Goal: Information Seeking & Learning: Learn about a topic

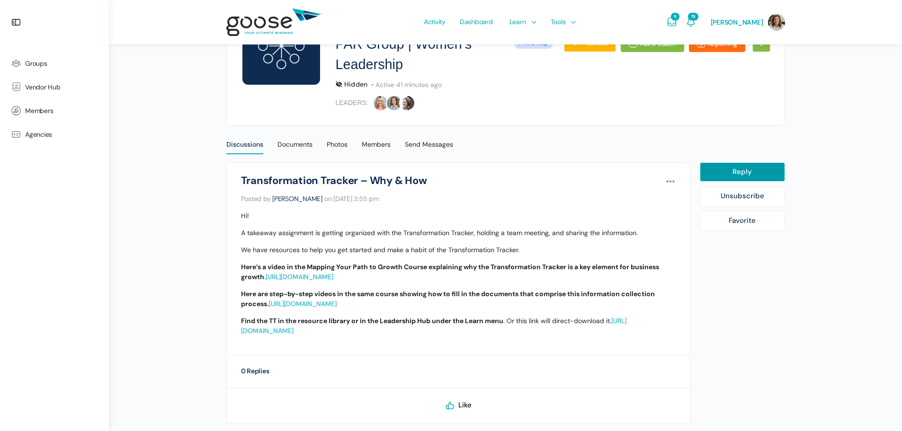
scroll to position [189, 0]
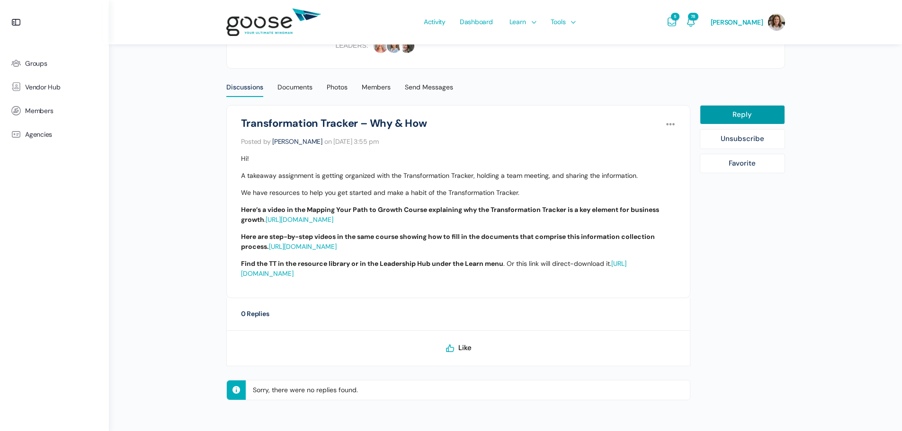
click at [337, 251] on link "https://growth.q4intel.com/courses/mapping-your-path-to-growth/lessons/phase-on…" at bounding box center [303, 246] width 68 height 9
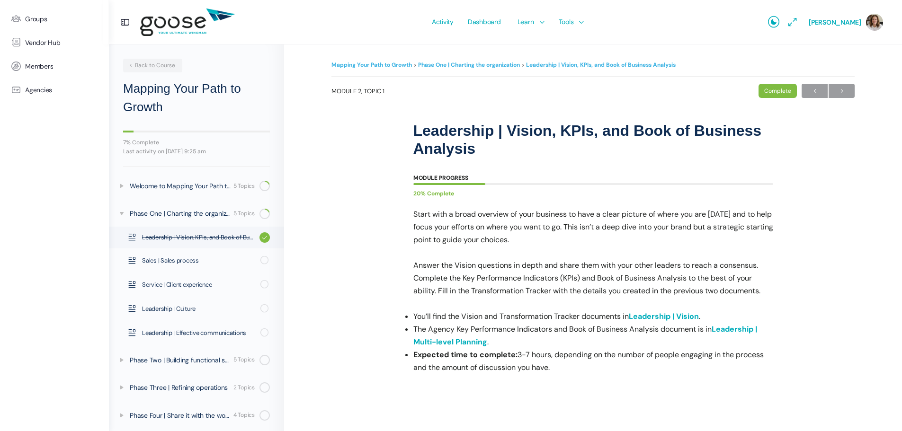
scroll to position [4, 0]
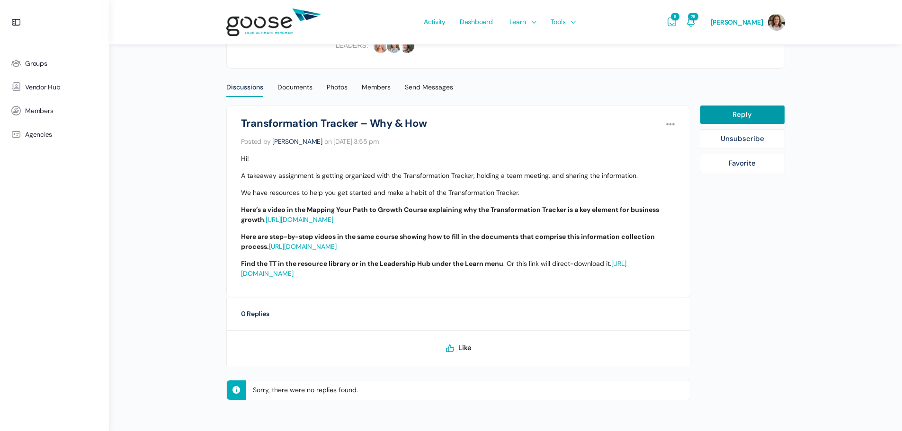
scroll to position [204, 0]
click at [466, 345] on span "Like" at bounding box center [464, 348] width 13 height 9
click at [244, 83] on div "Discussions" at bounding box center [244, 90] width 37 height 14
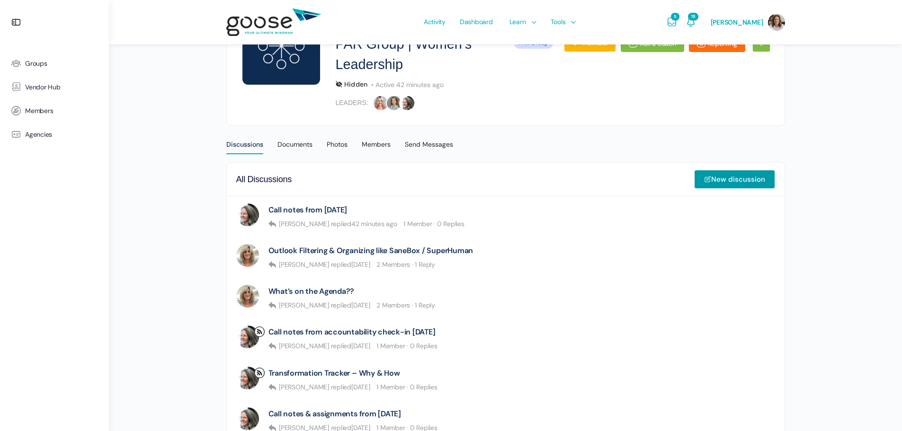
scroll to position [189, 0]
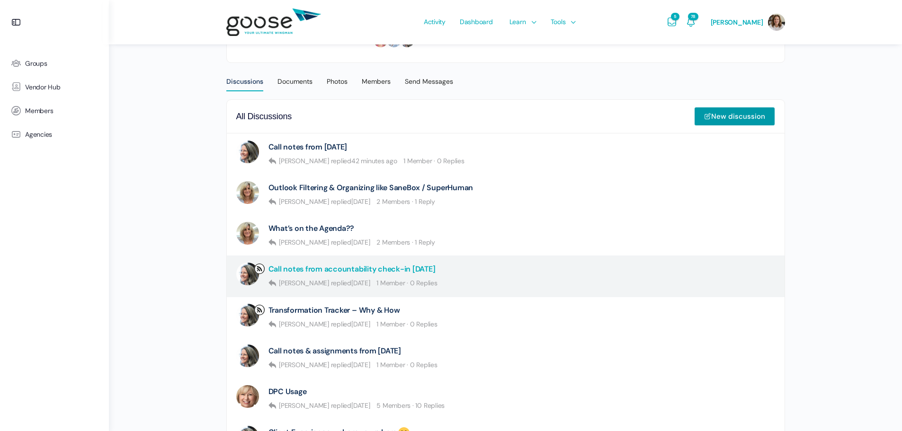
click at [330, 267] on link "Call notes from accountability check-in [DATE]" at bounding box center [352, 269] width 167 height 9
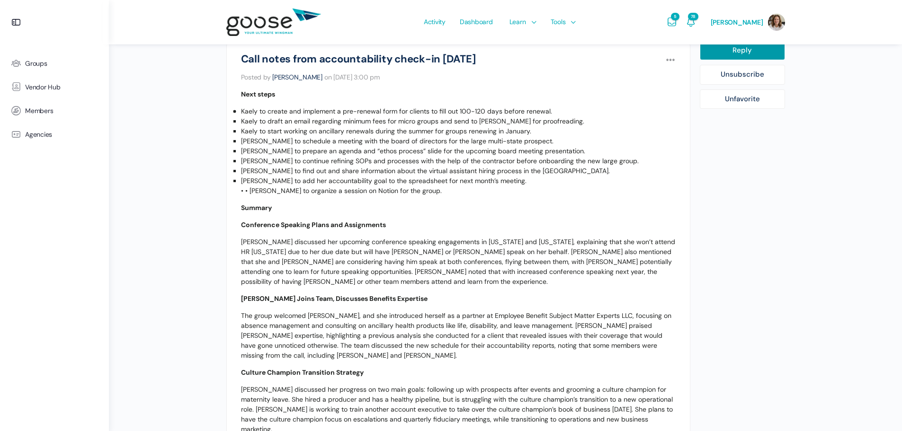
scroll to position [59, 0]
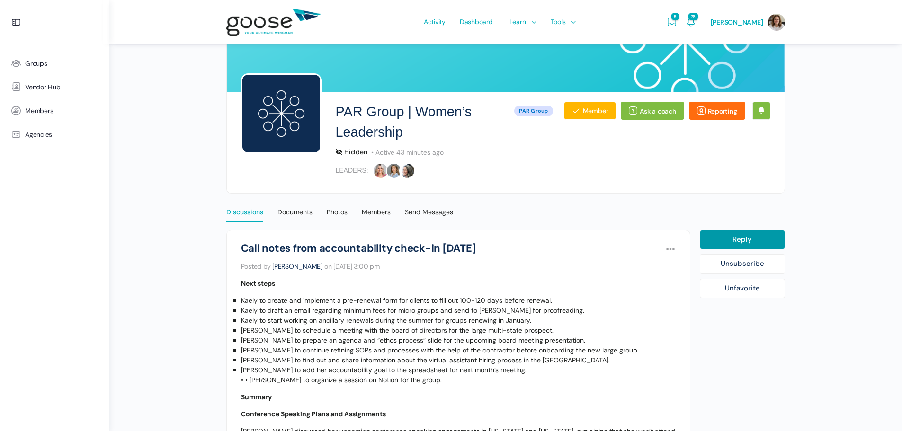
click at [244, 211] on div "Discussions" at bounding box center [244, 215] width 37 height 14
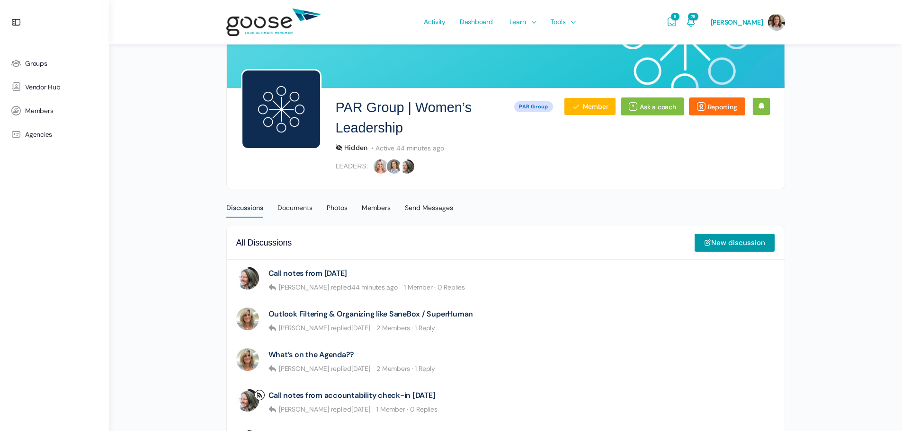
scroll to position [126, 0]
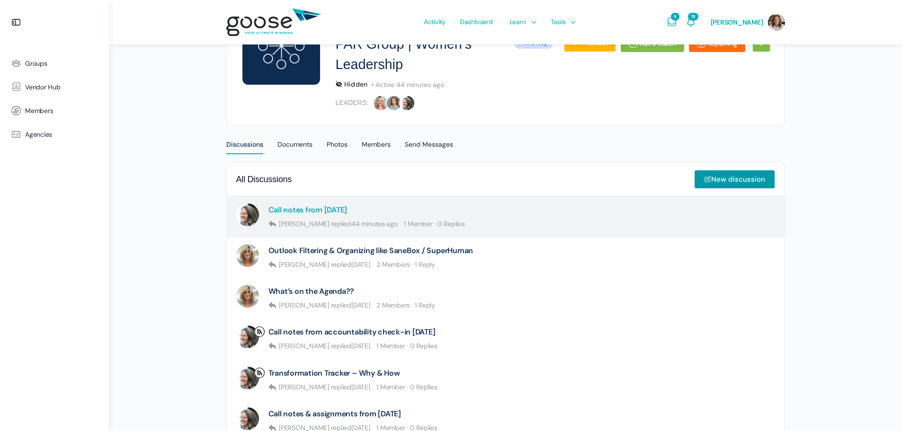
click at [337, 209] on link "Call notes from July 2025" at bounding box center [308, 210] width 79 height 9
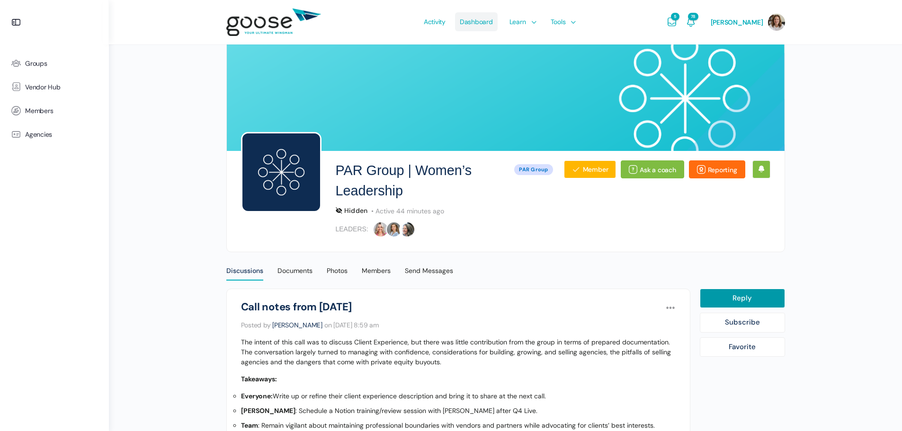
click at [482, 22] on span "Dashboard" at bounding box center [476, 22] width 33 height 45
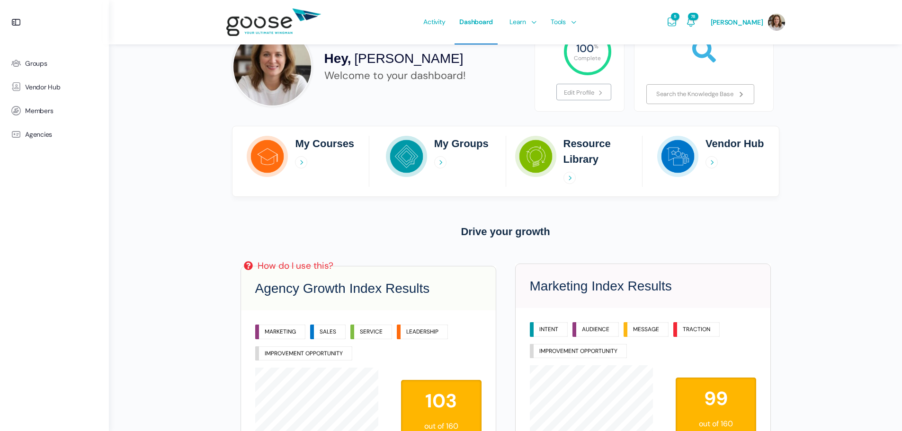
scroll to position [126, 0]
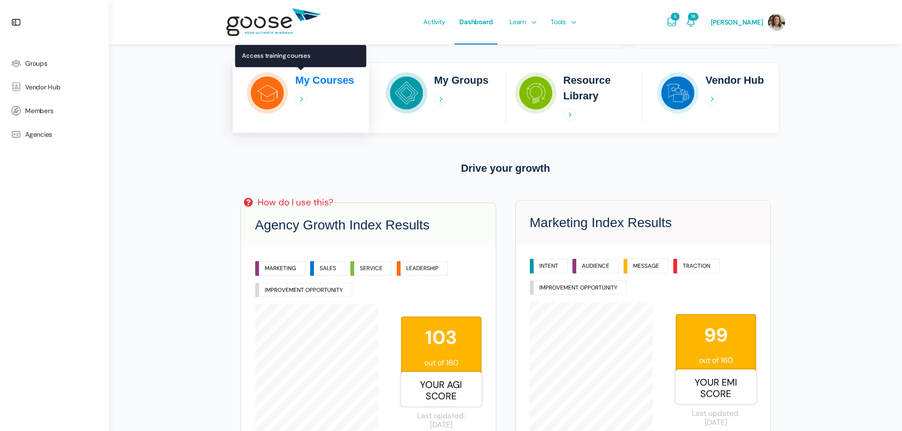
click at [302, 98] on icon at bounding box center [301, 99] width 12 height 12
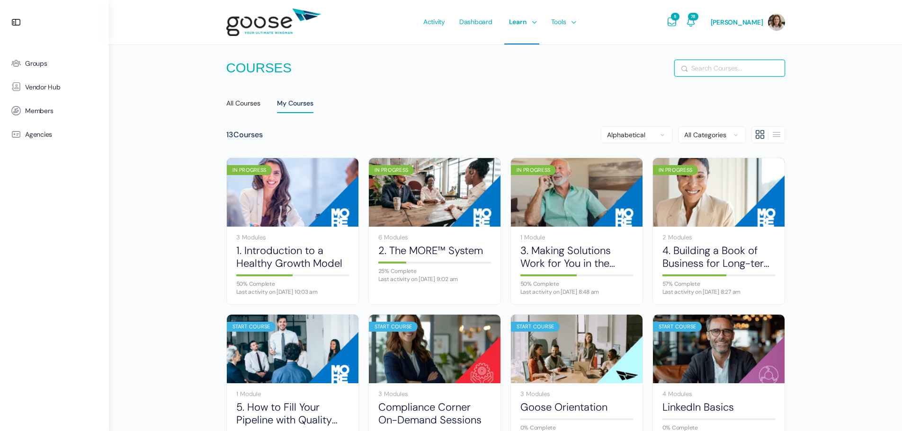
click at [734, 68] on input "Search" at bounding box center [730, 68] width 110 height 16
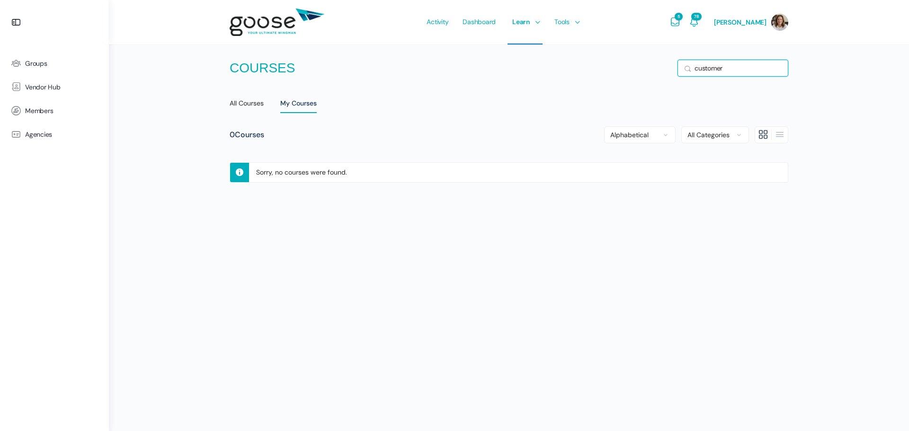
drag, startPoint x: 747, startPoint y: 68, endPoint x: 684, endPoint y: 69, distance: 62.5
click at [684, 69] on div "Courses Search customer" at bounding box center [509, 68] width 559 height 18
type input "client"
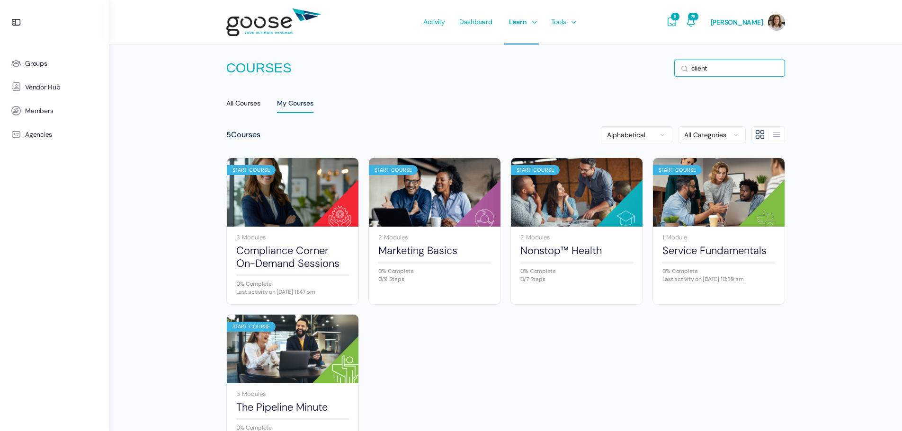
scroll to position [63, 0]
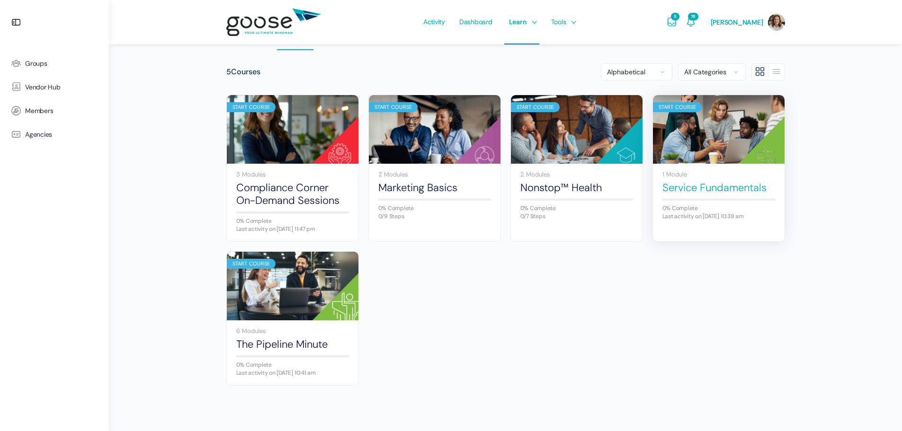
click at [705, 185] on link "Service Fundamentals" at bounding box center [719, 187] width 113 height 13
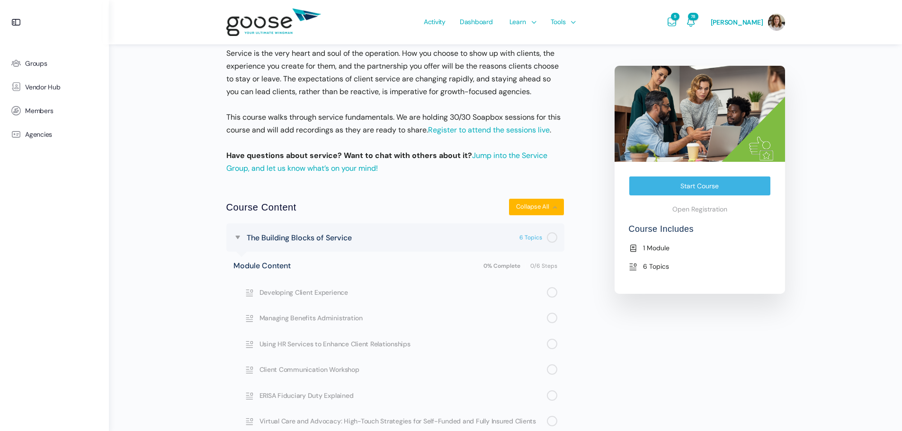
scroll to position [249, 0]
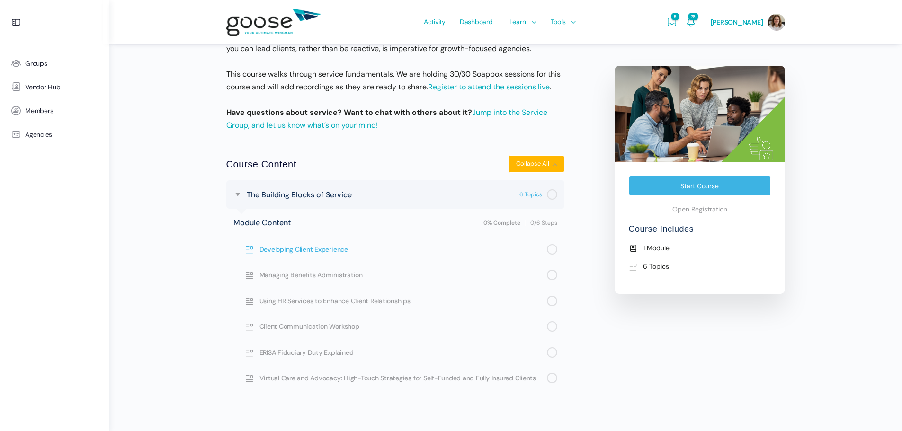
click at [306, 249] on span "Developing Client Experience" at bounding box center [403, 249] width 287 height 10
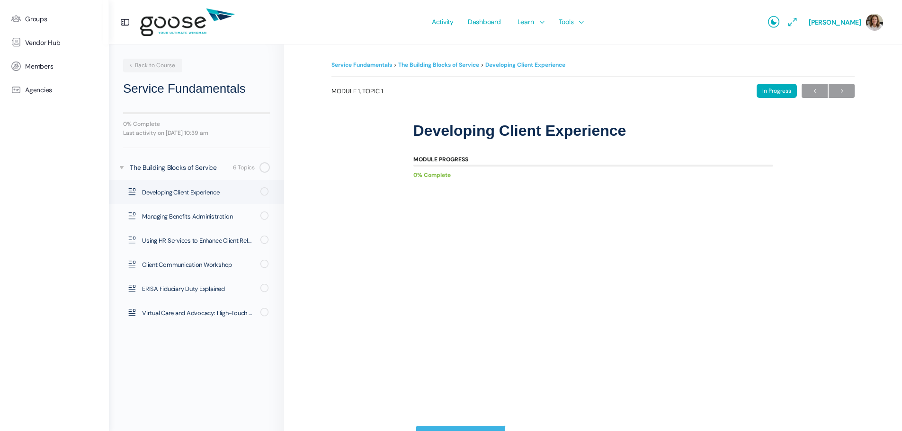
scroll to position [58, 0]
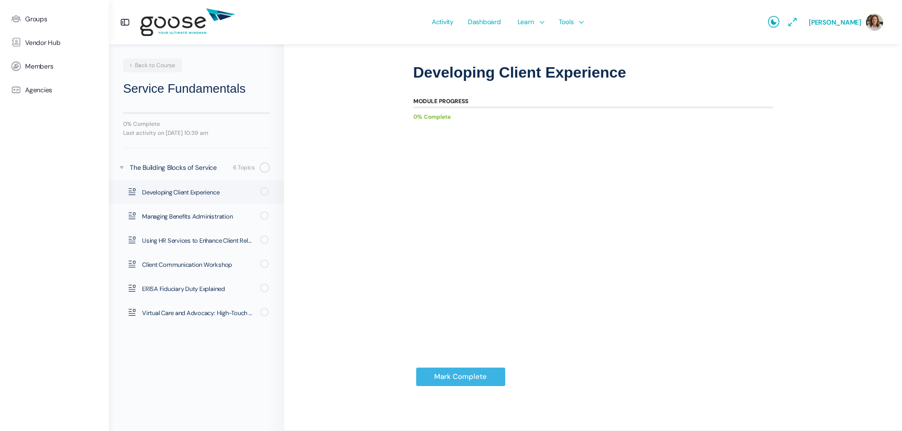
click at [621, 380] on div "Mark Complete" at bounding box center [593, 385] width 360 height 54
click at [168, 215] on span "Managing Benefits Administration" at bounding box center [198, 216] width 112 height 9
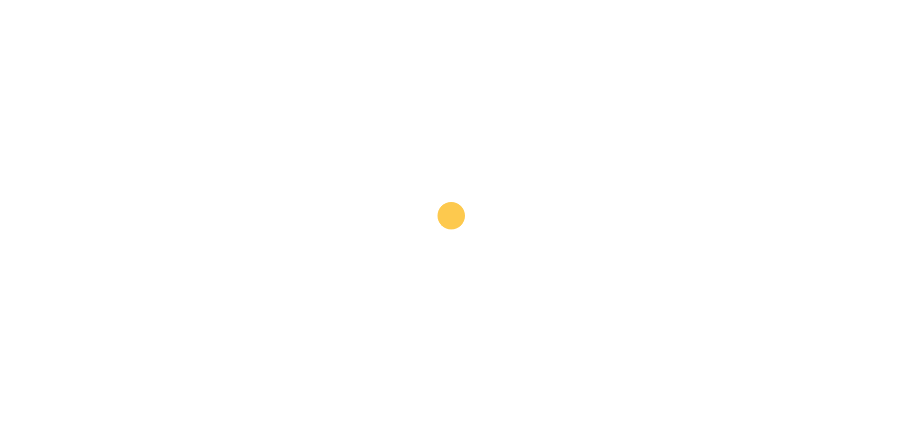
click at [459, 380] on input "Mark Complete" at bounding box center [461, 377] width 90 height 19
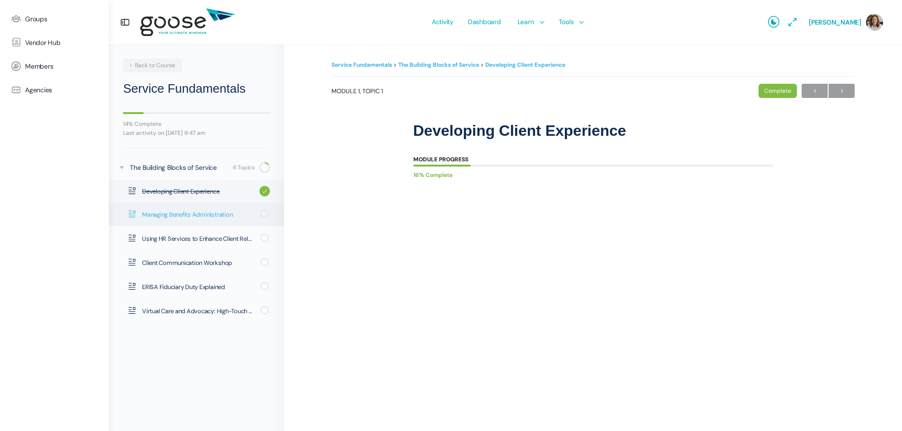
click at [191, 215] on span "Managing Benefits Administration" at bounding box center [198, 214] width 112 height 9
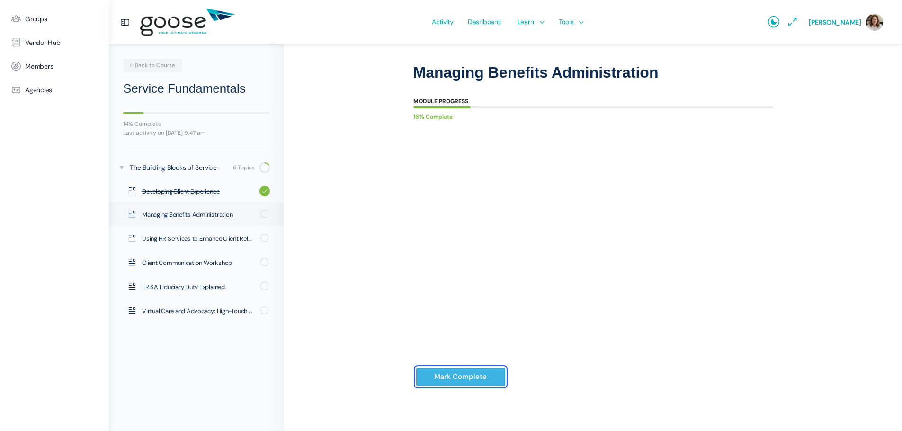
click at [444, 378] on input "Mark Complete" at bounding box center [461, 377] width 90 height 19
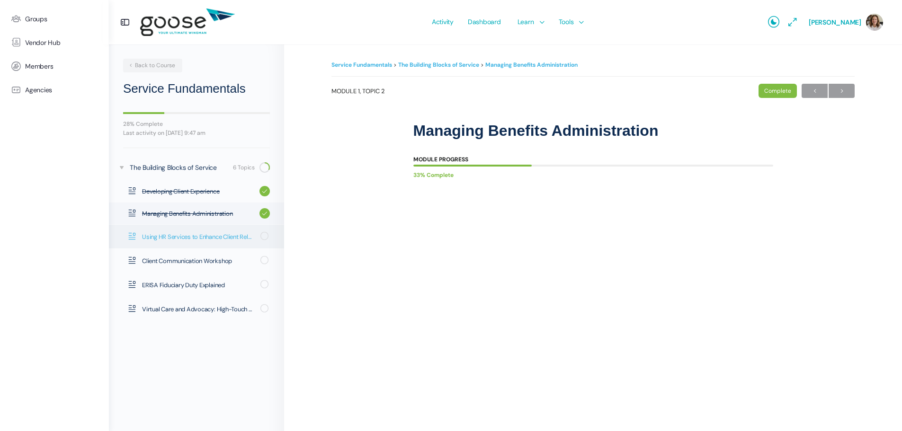
click at [170, 237] on span "Using HR Services to Enhance Client Relationships" at bounding box center [198, 237] width 112 height 9
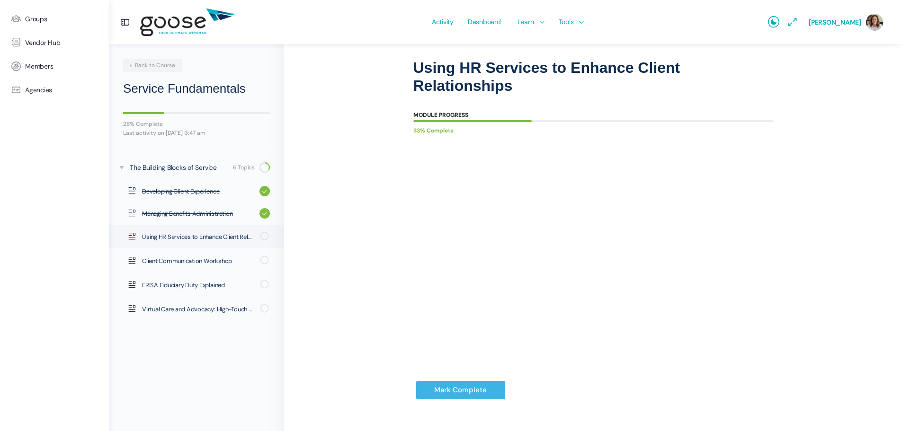
scroll to position [76, 0]
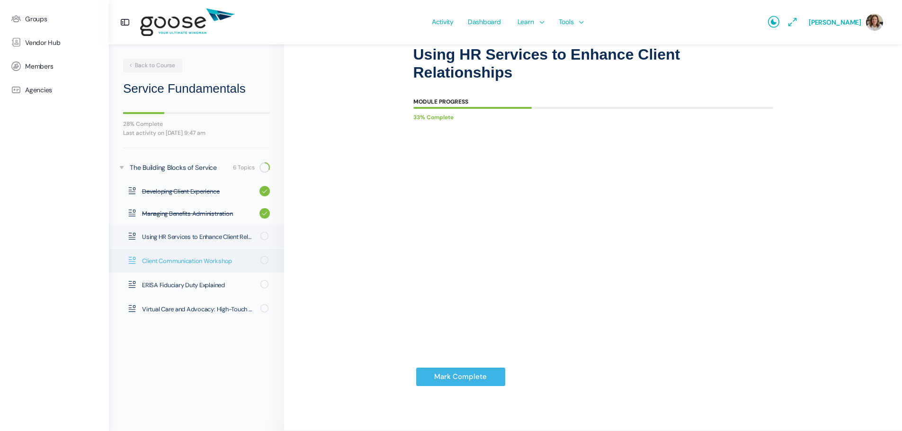
click at [171, 261] on span "Client Communication Workshop" at bounding box center [198, 261] width 112 height 9
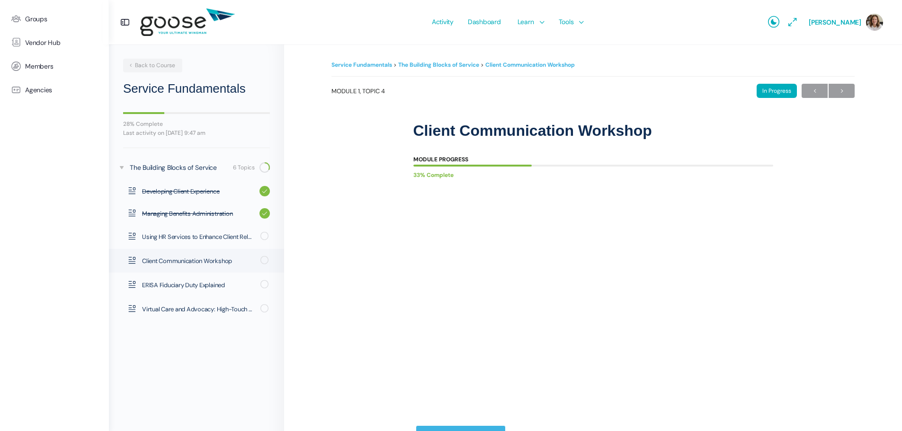
scroll to position [58, 0]
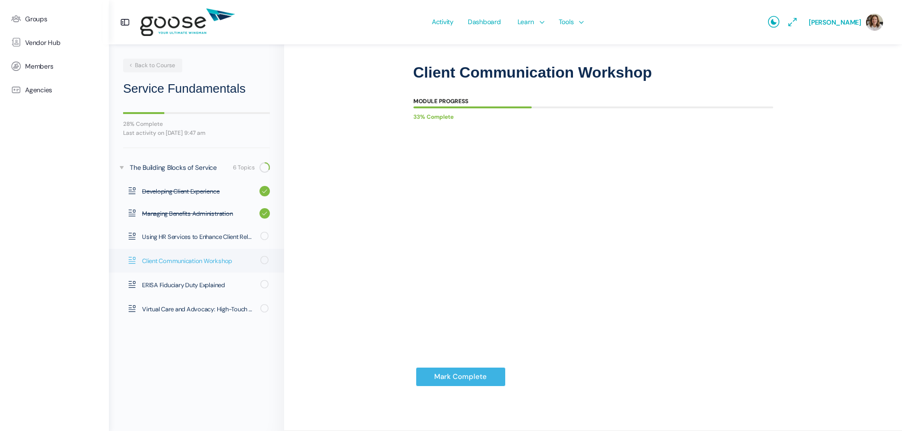
click at [165, 261] on span "Client Communication Workshop" at bounding box center [198, 261] width 112 height 9
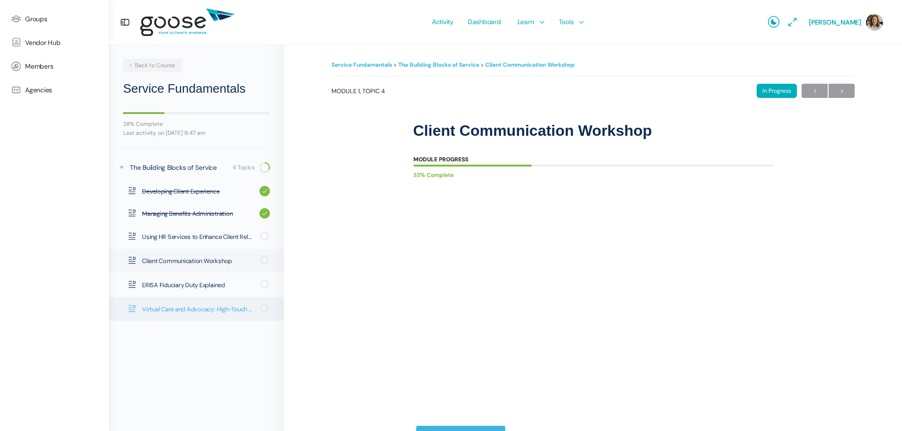
click at [169, 312] on span "Virtual Care and Advocacy: High-Touch Strategies for Self-Funded and Fully Insu…" at bounding box center [198, 309] width 112 height 9
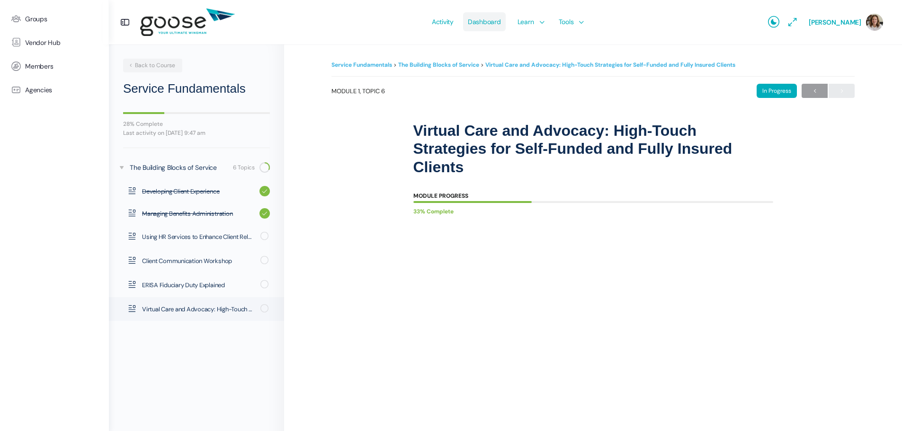
click at [479, 22] on span "Dashboard" at bounding box center [484, 22] width 33 height 45
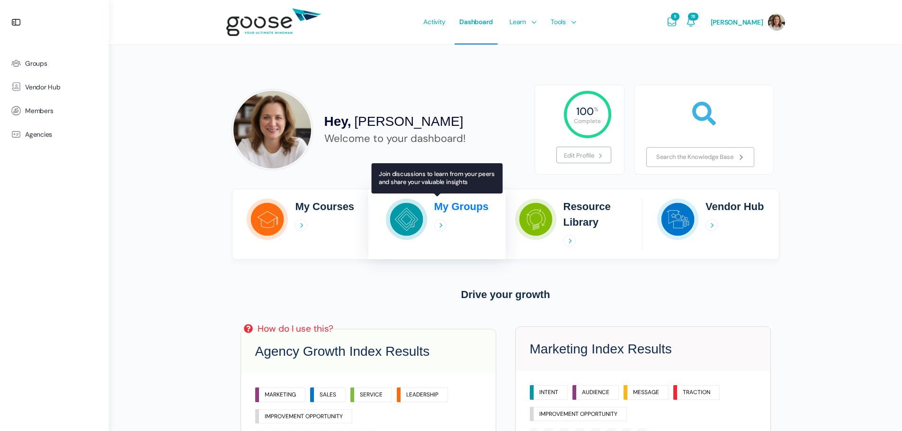
scroll to position [63, 0]
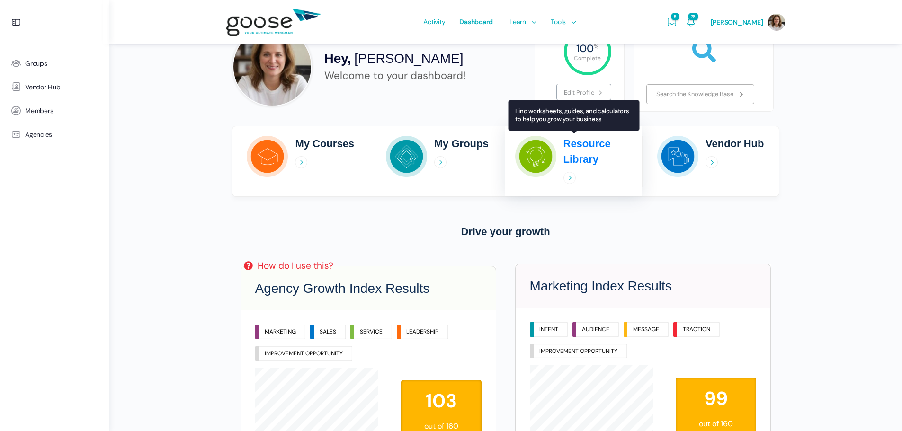
click at [584, 145] on h2 "Resource Library" at bounding box center [599, 151] width 70 height 31
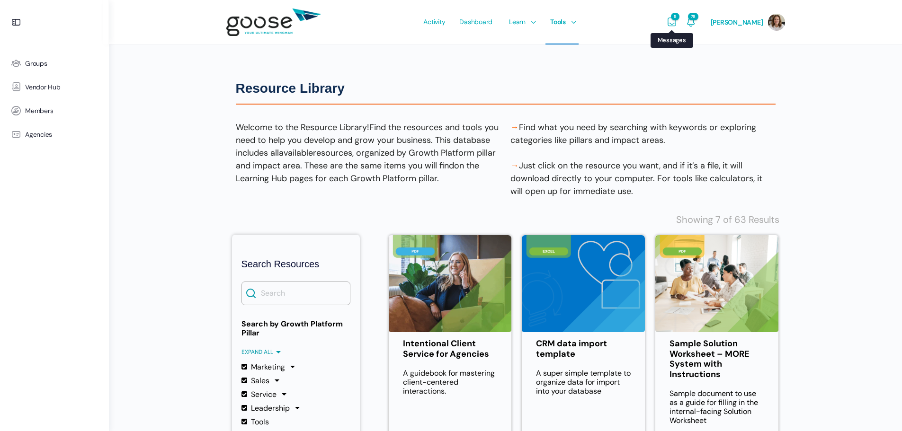
click at [678, 23] on icon "Messages" at bounding box center [671, 22] width 11 height 11
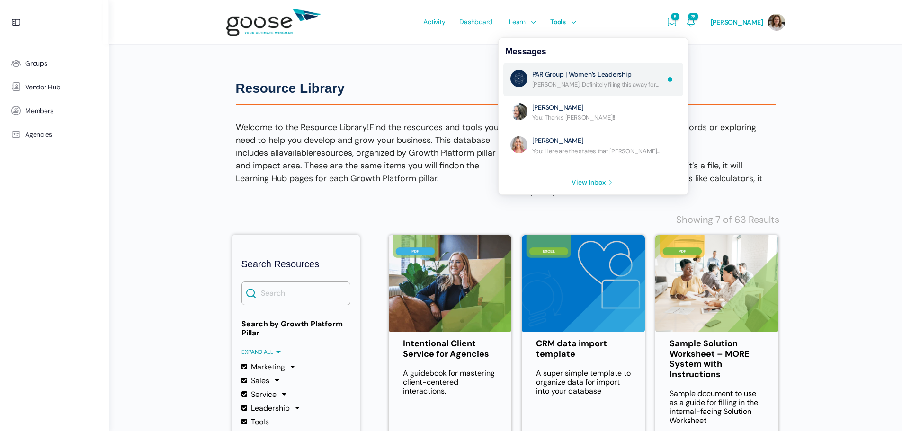
click at [618, 86] on link "Re: Hi everyone!I hope your [DATE] weekend was long and was spent appreciating …" at bounding box center [598, 79] width 132 height 19
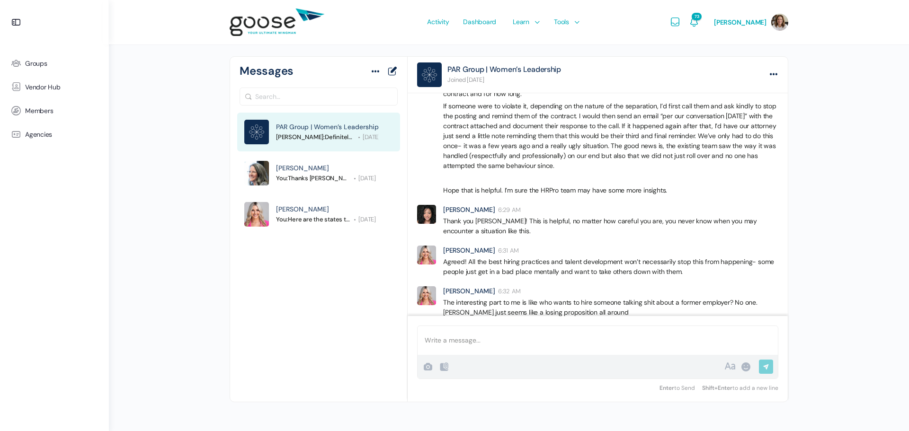
scroll to position [4409, 0]
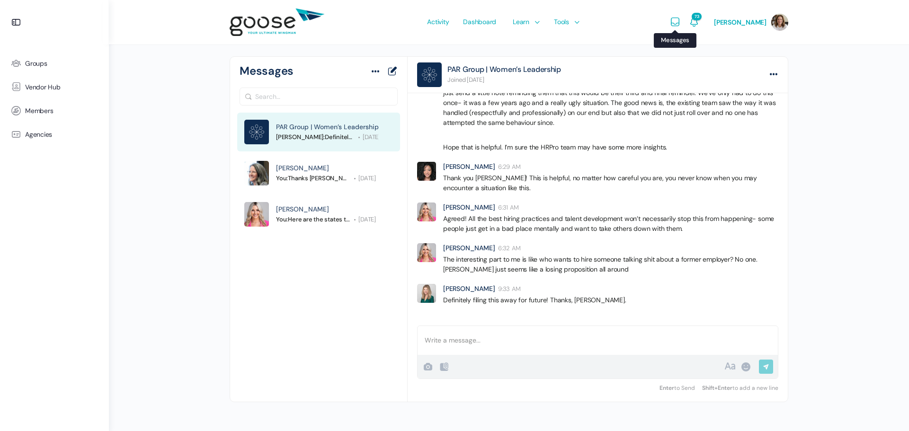
click at [681, 23] on icon "Messages" at bounding box center [675, 22] width 11 height 11
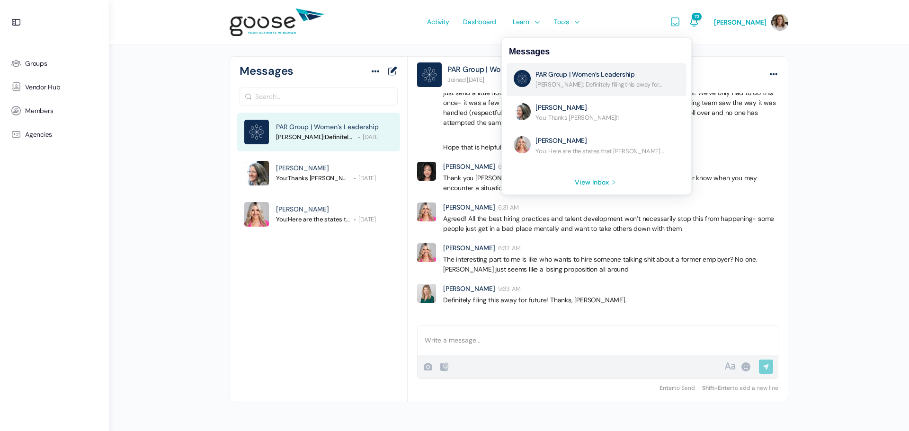
click at [634, 79] on link "Re: Hi everyone!I hope your [DATE] weekend was long and was spent appreciating …" at bounding box center [602, 79] width 132 height 19
click at [644, 23] on div "Activity Dashboard Learn Courses Map Your Growth Marketing Hub Sales Hub Servic…" at bounding box center [502, 22] width 327 height 45
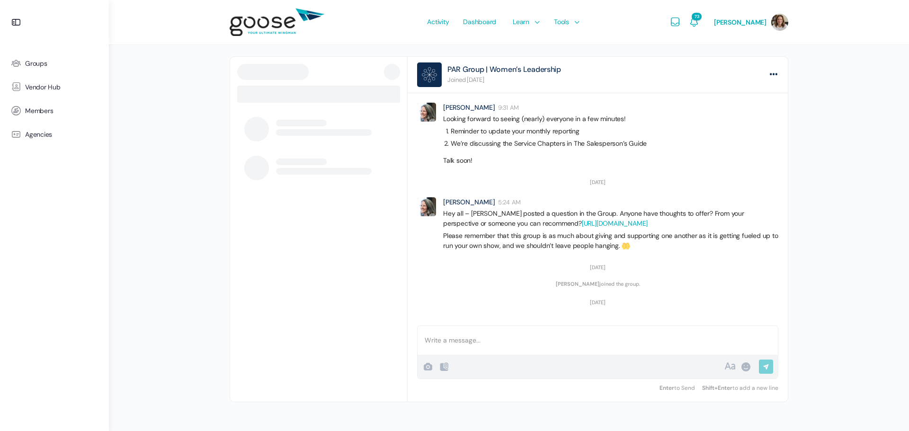
scroll to position [813, 0]
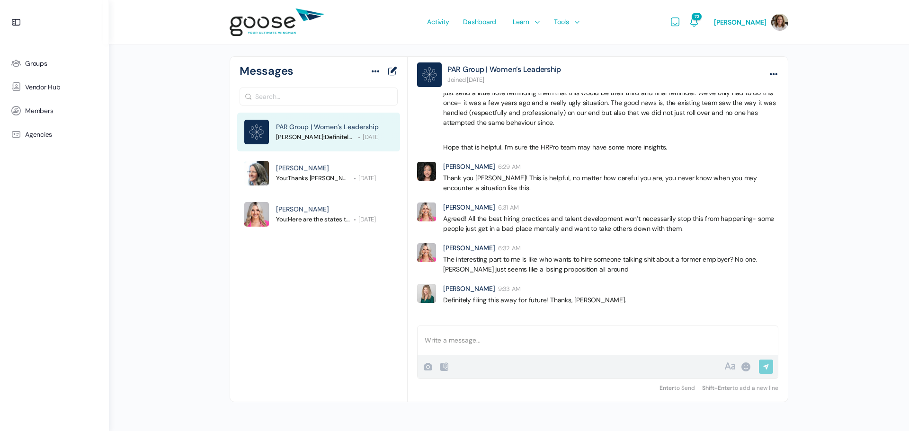
click at [700, 21] on icon "Notifications" at bounding box center [694, 22] width 11 height 11
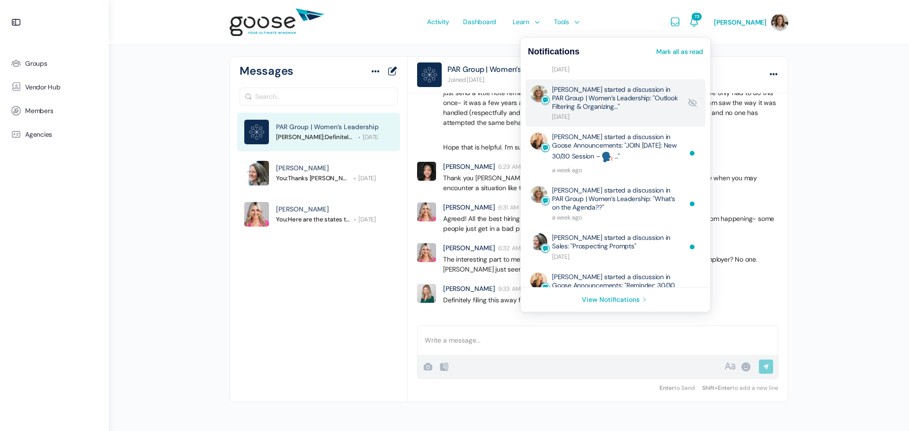
scroll to position [0, 0]
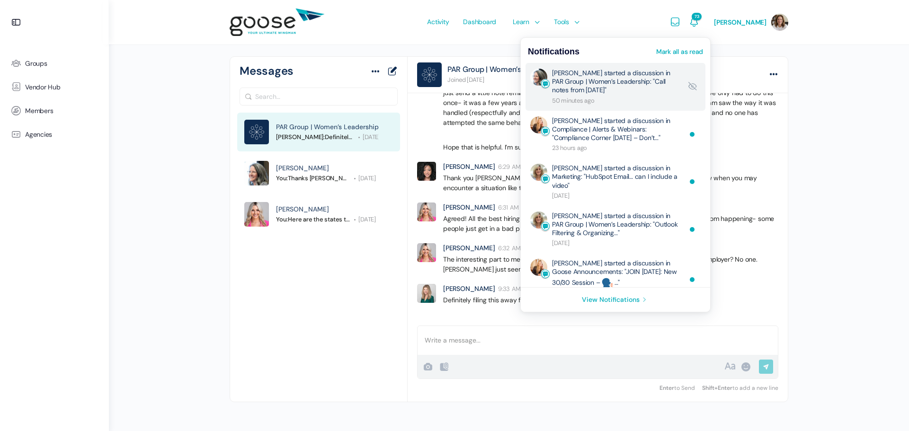
click at [622, 80] on link "[PERSON_NAME] started a discussion in PAR Group | Women’s Leadership: "Call not…" at bounding box center [617, 87] width 130 height 36
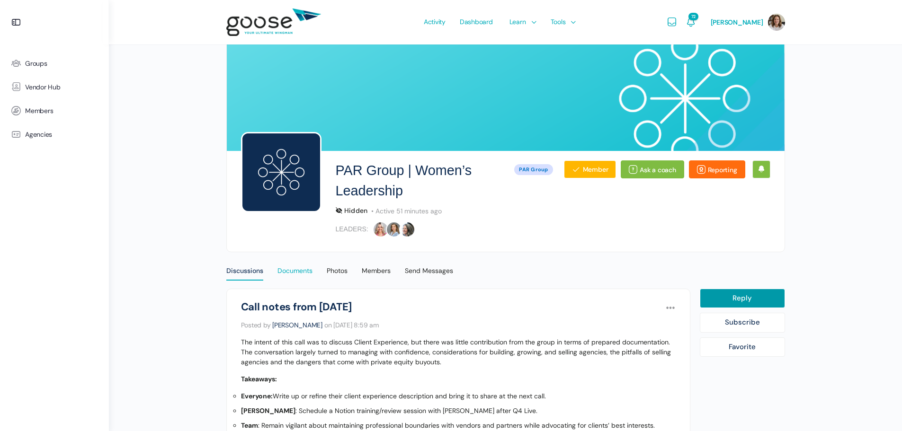
click at [300, 273] on div "Documents" at bounding box center [295, 274] width 35 height 14
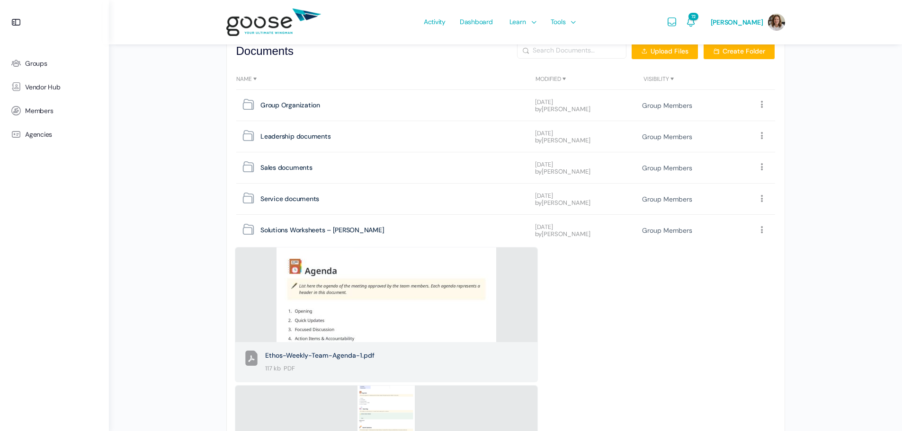
scroll to position [130, 0]
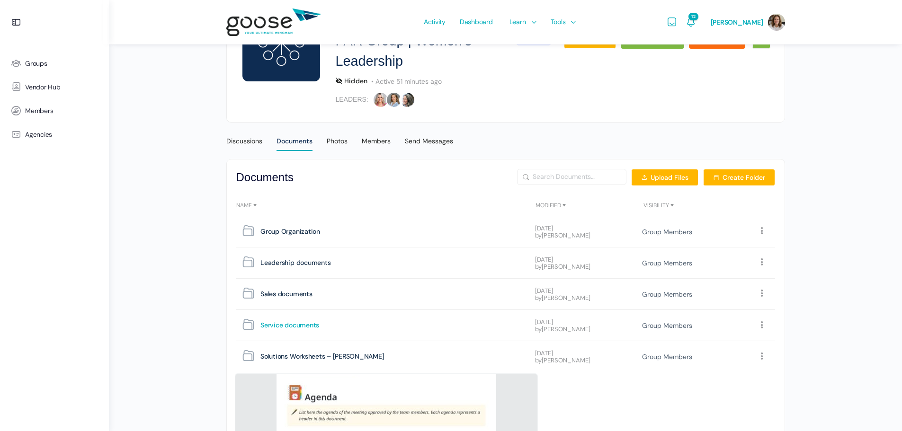
click at [307, 323] on span "Service documents" at bounding box center [289, 325] width 59 height 13
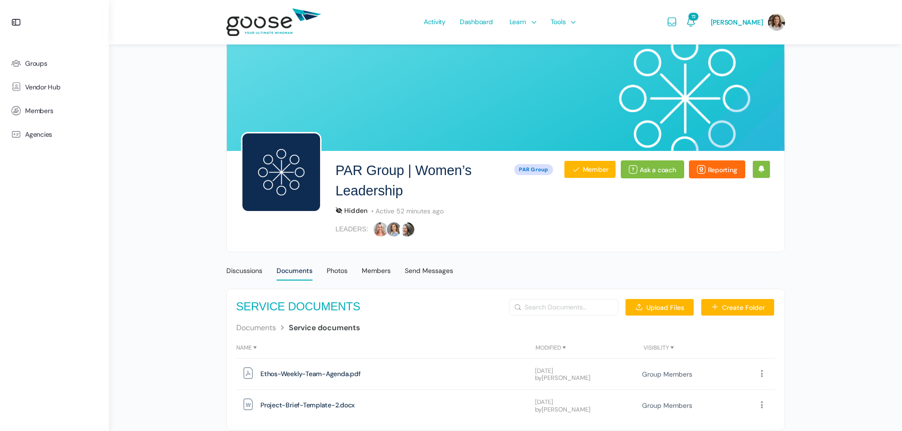
scroll to position [26, 0]
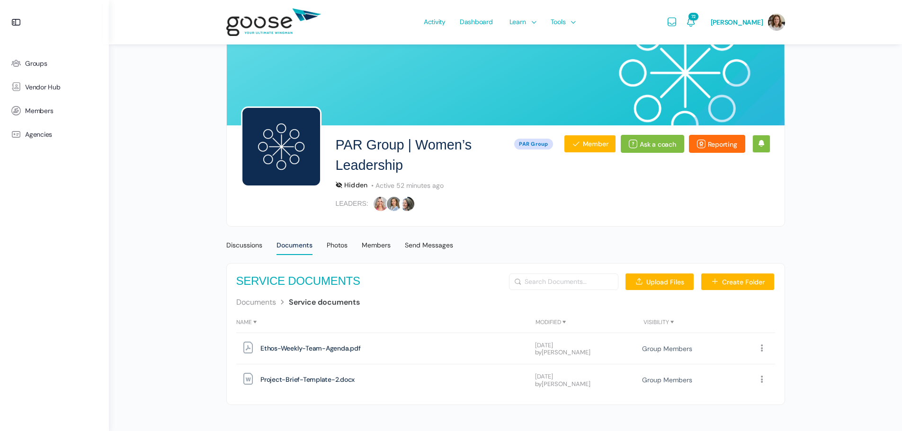
click at [264, 301] on link "Documents" at bounding box center [256, 302] width 40 height 10
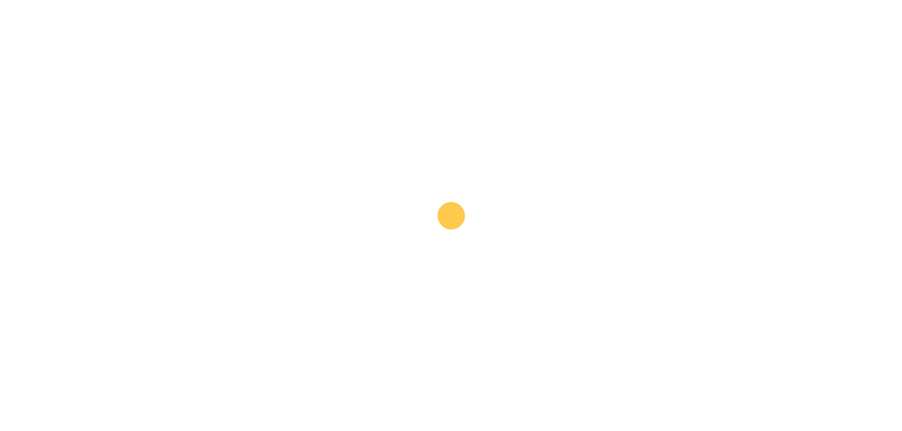
click at [291, 243] on div "Documents" at bounding box center [295, 248] width 36 height 14
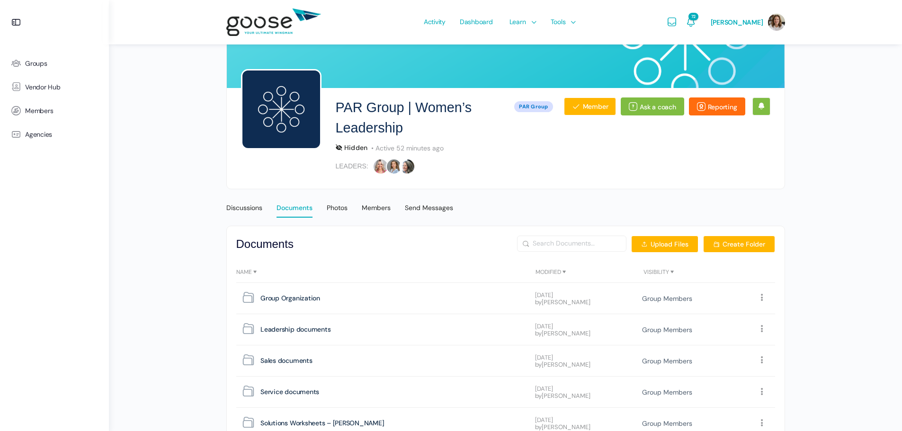
scroll to position [126, 0]
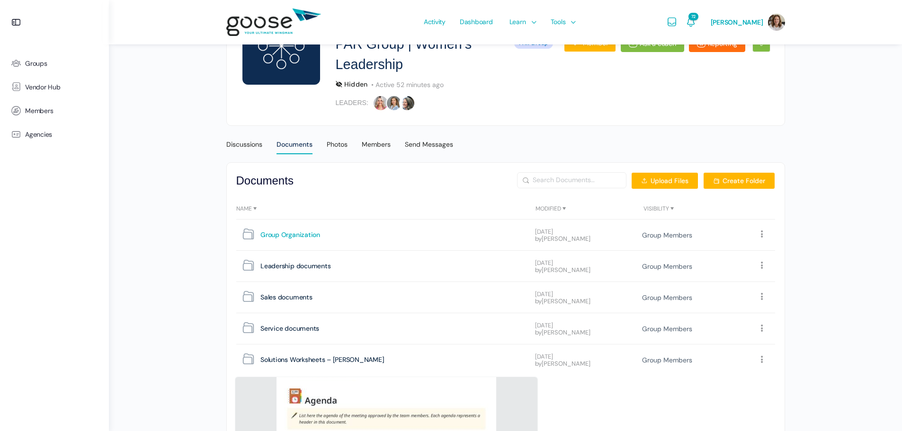
click at [305, 235] on span "Group Organization" at bounding box center [290, 235] width 60 height 13
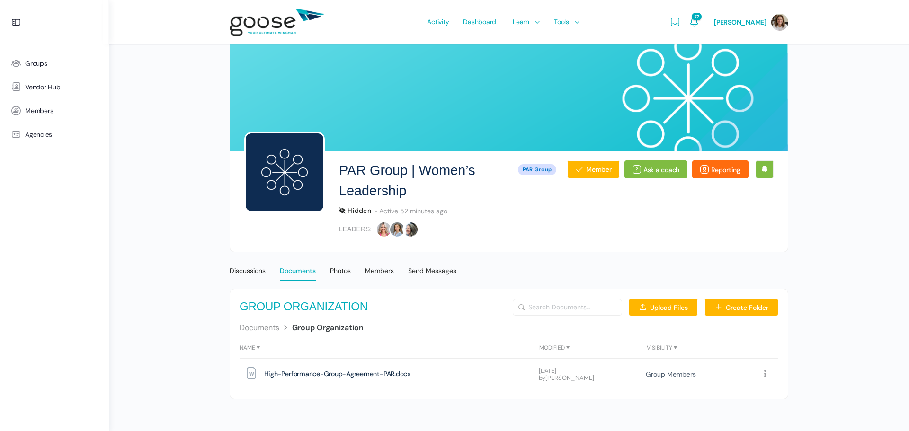
click at [289, 272] on div "Documents" at bounding box center [298, 274] width 36 height 14
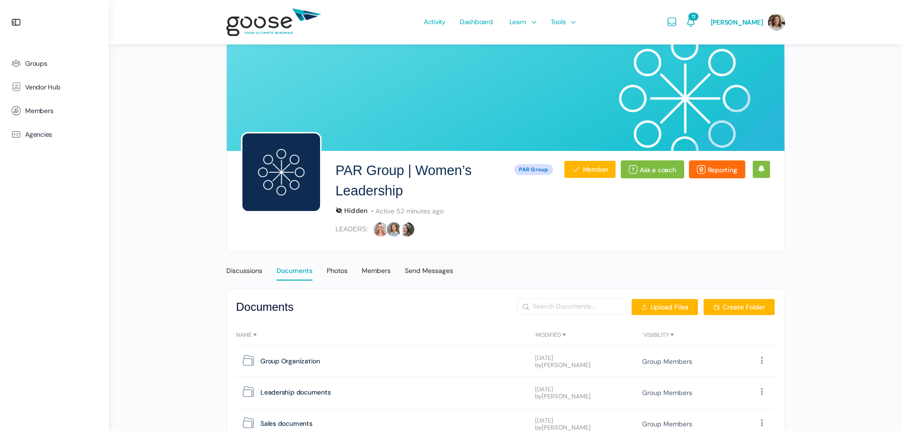
scroll to position [126, 0]
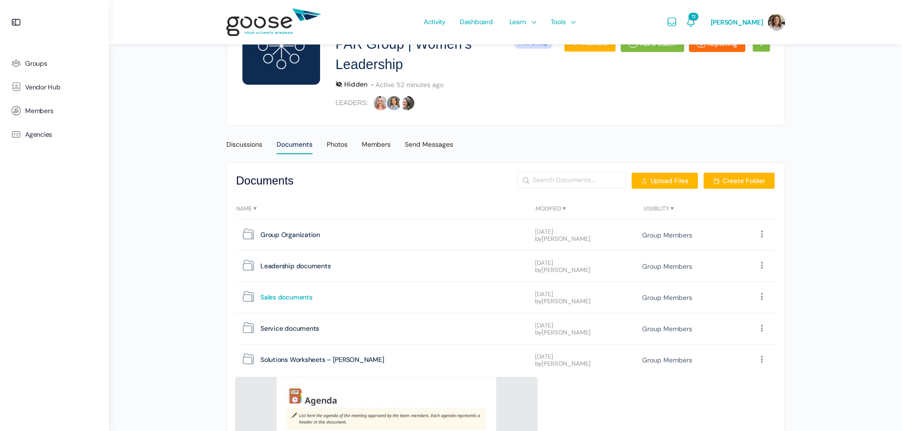
click at [294, 300] on span "Sales documents" at bounding box center [286, 297] width 52 height 13
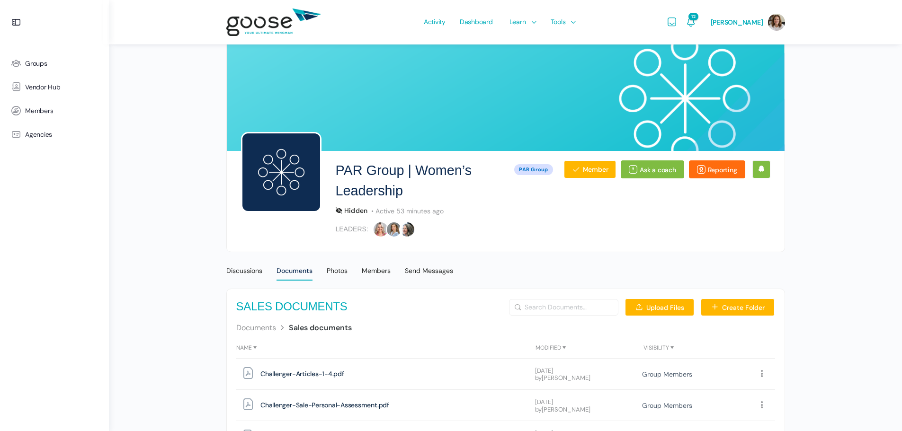
scroll to position [57, 0]
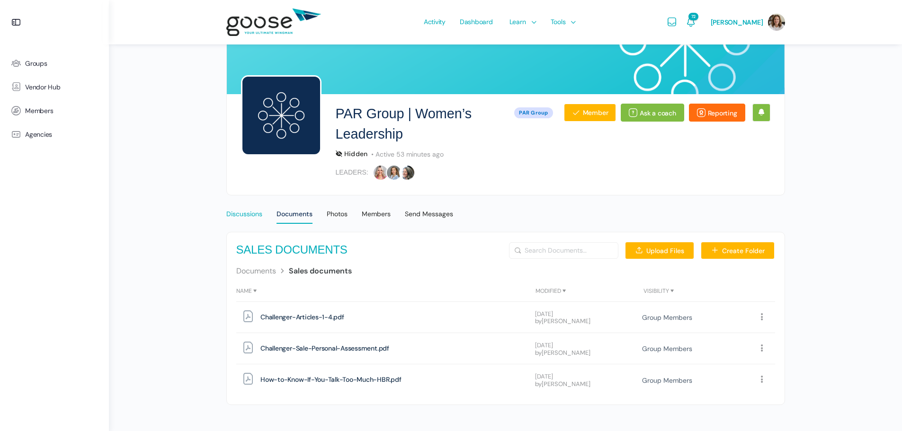
click at [250, 216] on div "Discussions" at bounding box center [244, 217] width 36 height 14
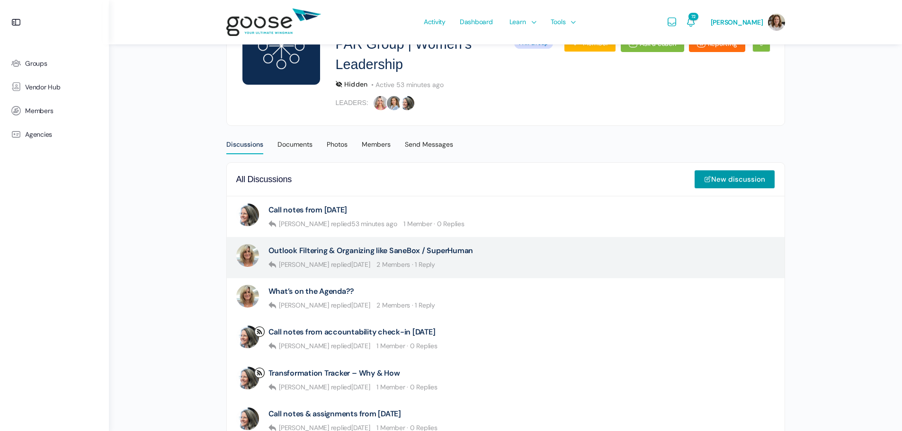
scroll to position [189, 0]
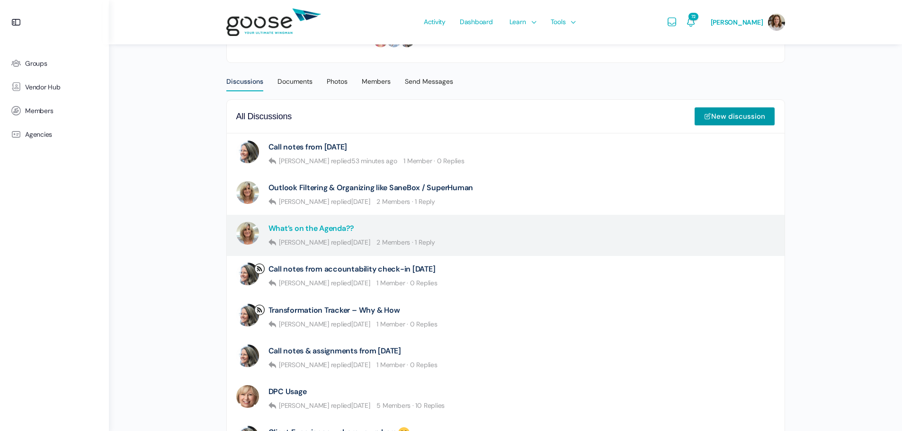
click at [318, 228] on link "What’s on the Agenda??" at bounding box center [312, 228] width 86 height 9
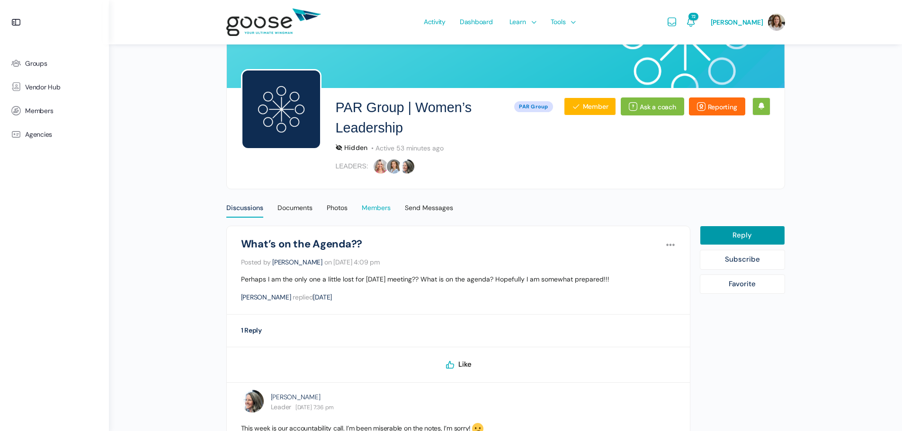
scroll to position [126, 0]
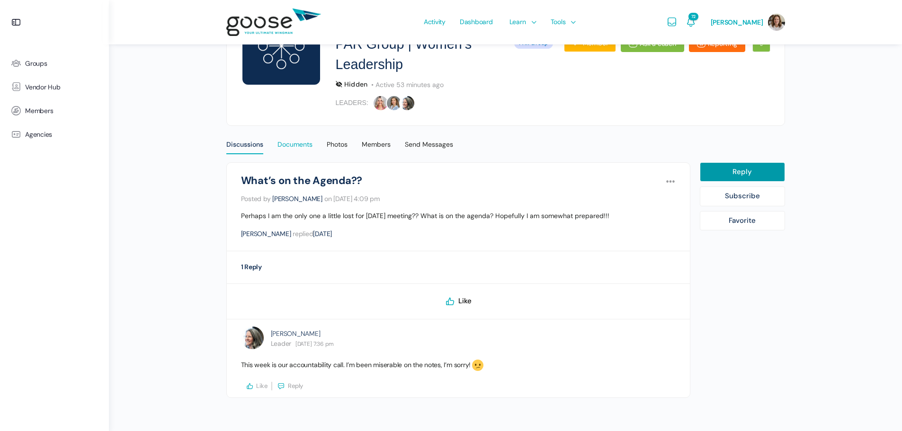
click at [301, 144] on div "Documents" at bounding box center [295, 147] width 35 height 14
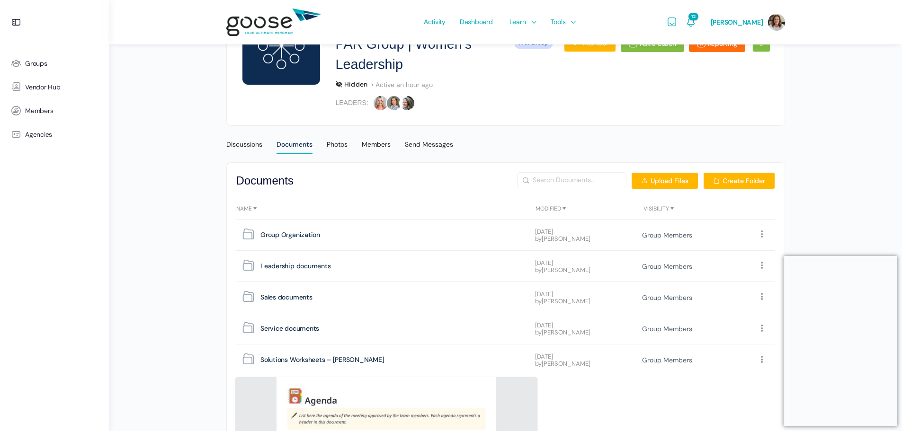
scroll to position [189, 0]
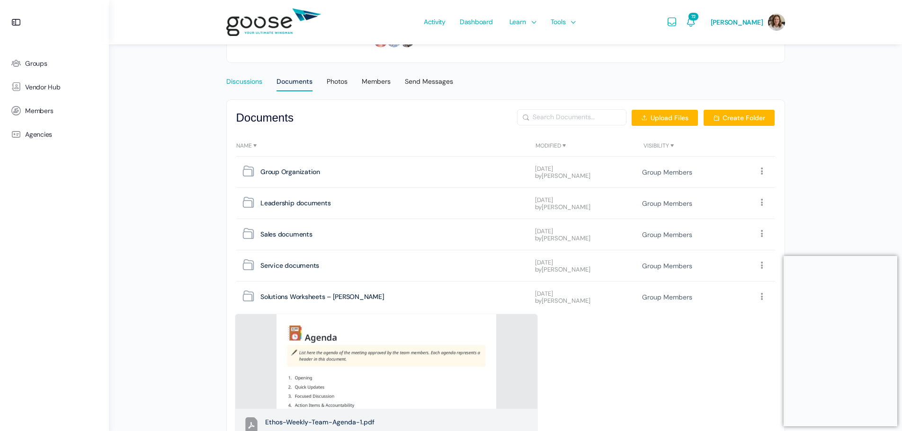
click at [245, 78] on div "Discussions" at bounding box center [244, 84] width 36 height 14
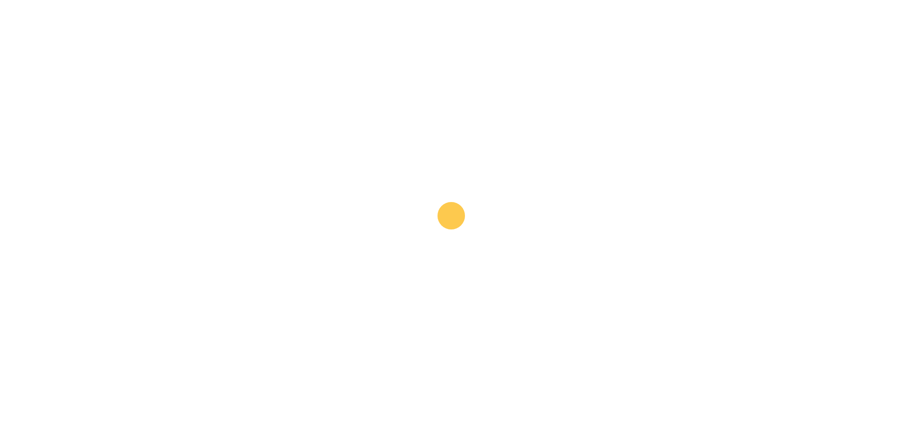
click at [245, 81] on div "Discussions" at bounding box center [244, 84] width 36 height 14
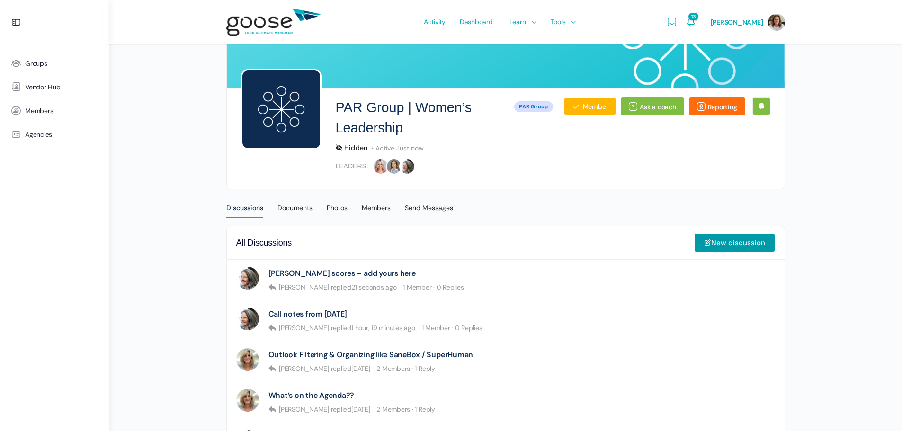
scroll to position [126, 0]
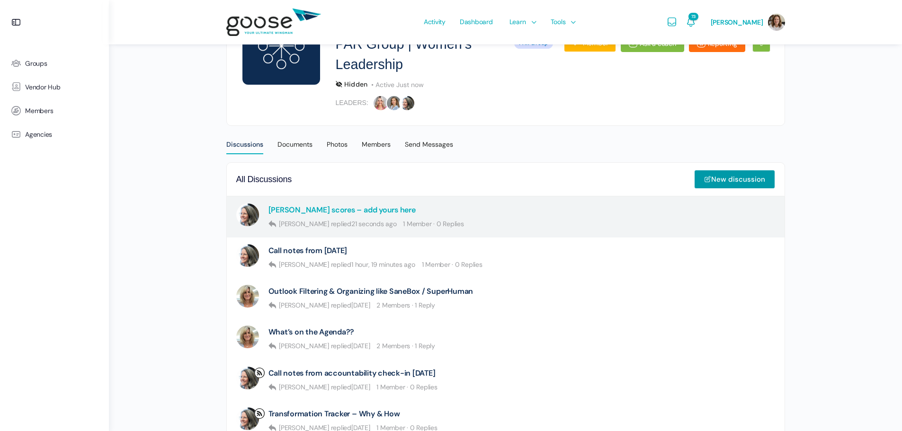
click at [347, 207] on link "[PERSON_NAME] scores – add yours here" at bounding box center [342, 210] width 147 height 9
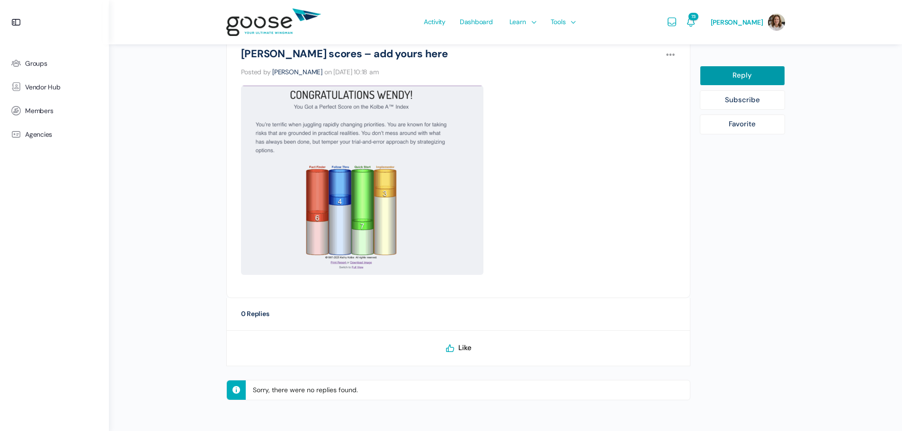
scroll to position [190, 0]
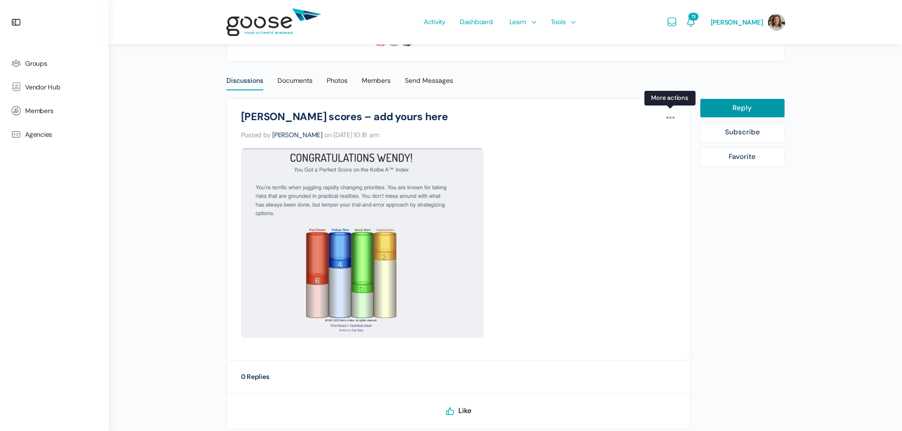
click at [667, 118] on icon at bounding box center [669, 118] width 14 height 14
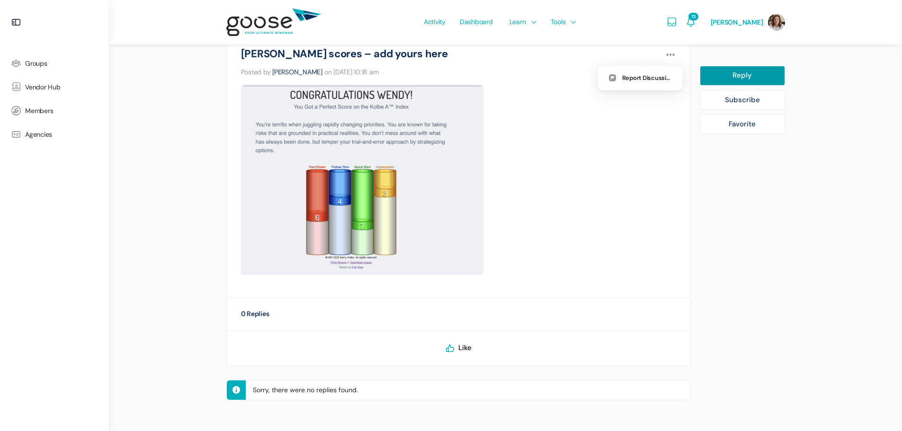
click at [412, 393] on p "Sorry, there were no replies found." at bounding box center [471, 390] width 440 height 19
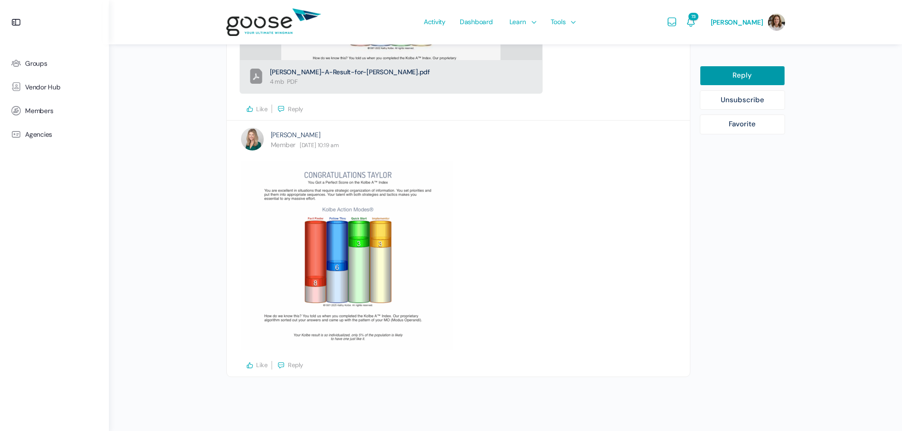
scroll to position [517, 0]
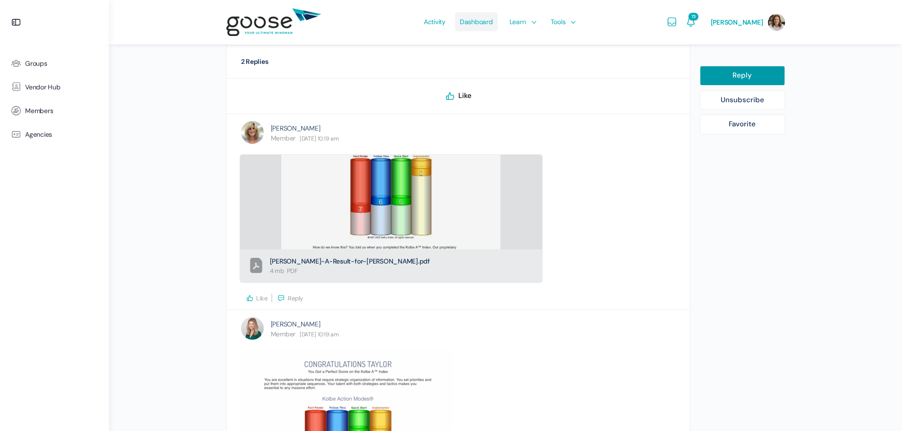
click at [477, 22] on span "Dashboard" at bounding box center [476, 22] width 33 height 45
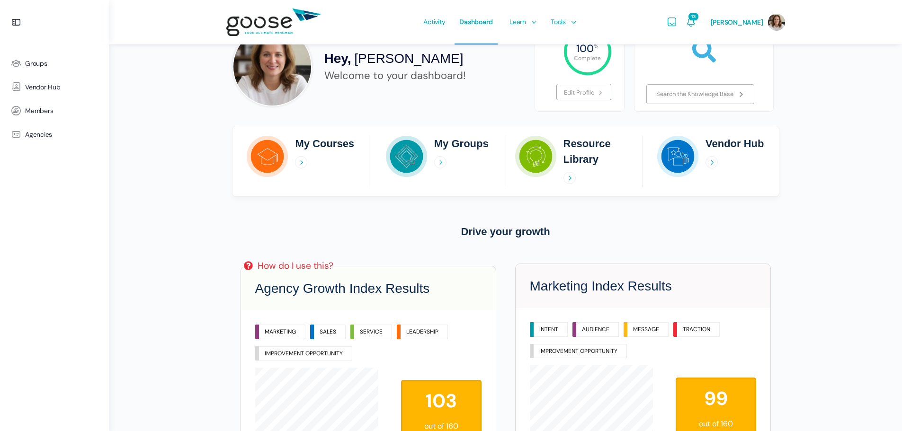
scroll to position [126, 0]
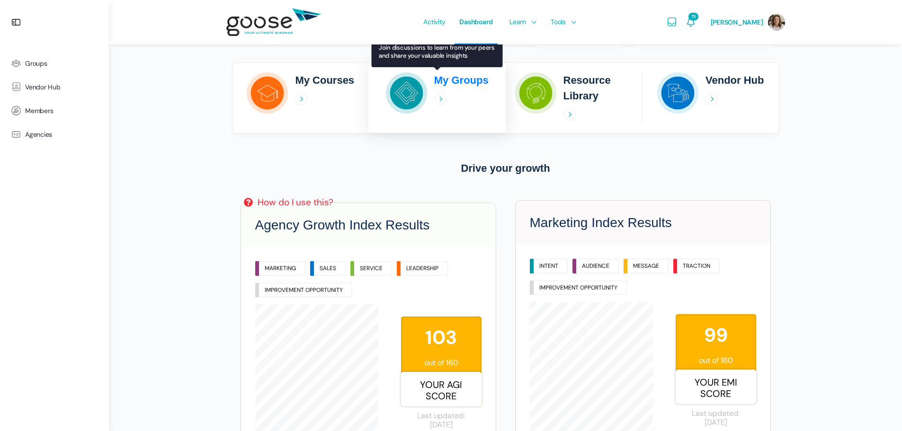
click at [441, 97] on icon at bounding box center [440, 99] width 12 height 12
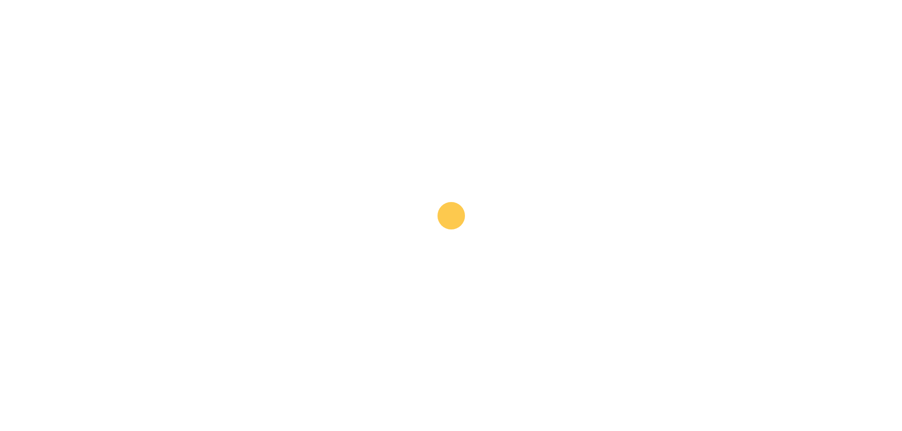
scroll to position [63, 0]
click at [439, 161] on icon at bounding box center [440, 162] width 12 height 12
click at [444, 146] on h2 "My Groups" at bounding box center [461, 144] width 54 height 16
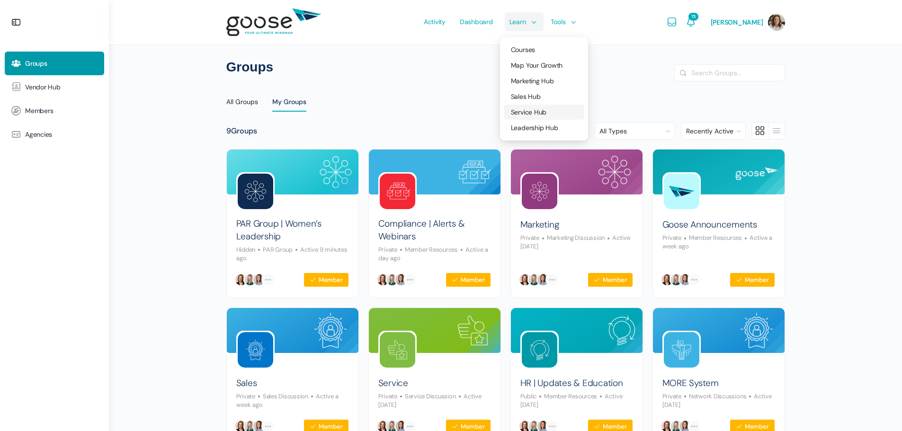
click at [517, 114] on link "Service Hub" at bounding box center [544, 112] width 81 height 15
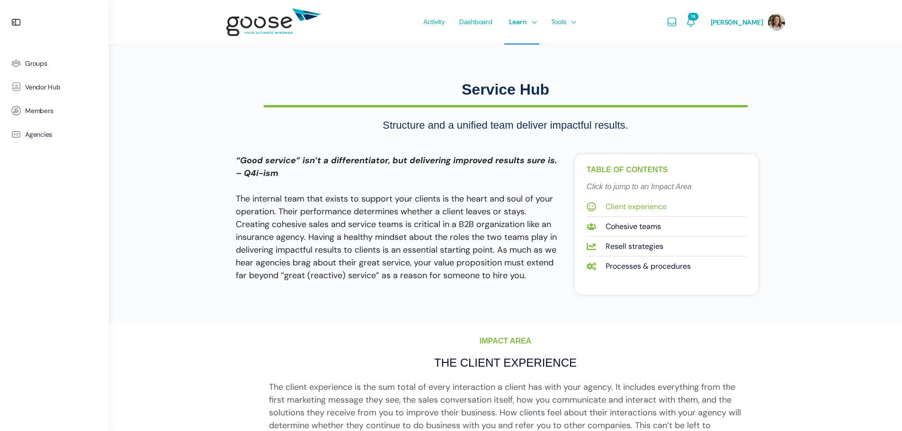
click at [621, 209] on span "Client experience" at bounding box center [634, 206] width 63 height 13
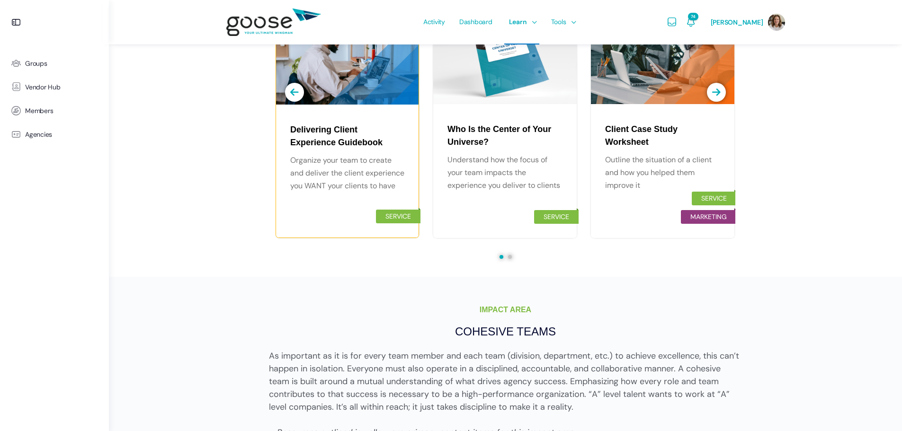
scroll to position [431, 0]
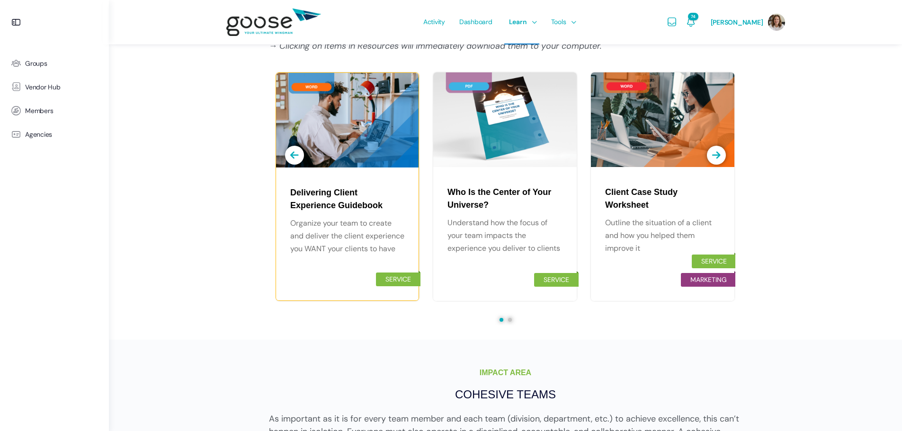
click at [323, 144] on div at bounding box center [347, 120] width 143 height 95
click at [514, 134] on div at bounding box center [505, 119] width 144 height 95
click at [666, 103] on div at bounding box center [663, 119] width 144 height 95
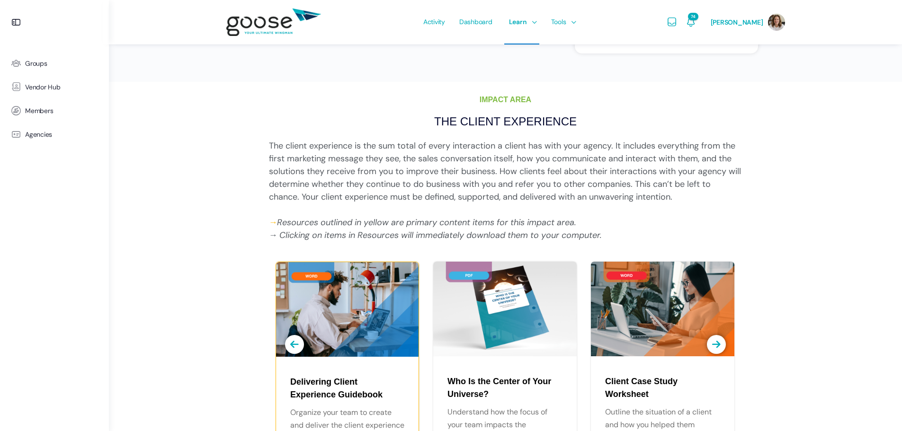
scroll to position [368, 0]
